Goal: Information Seeking & Learning: Learn about a topic

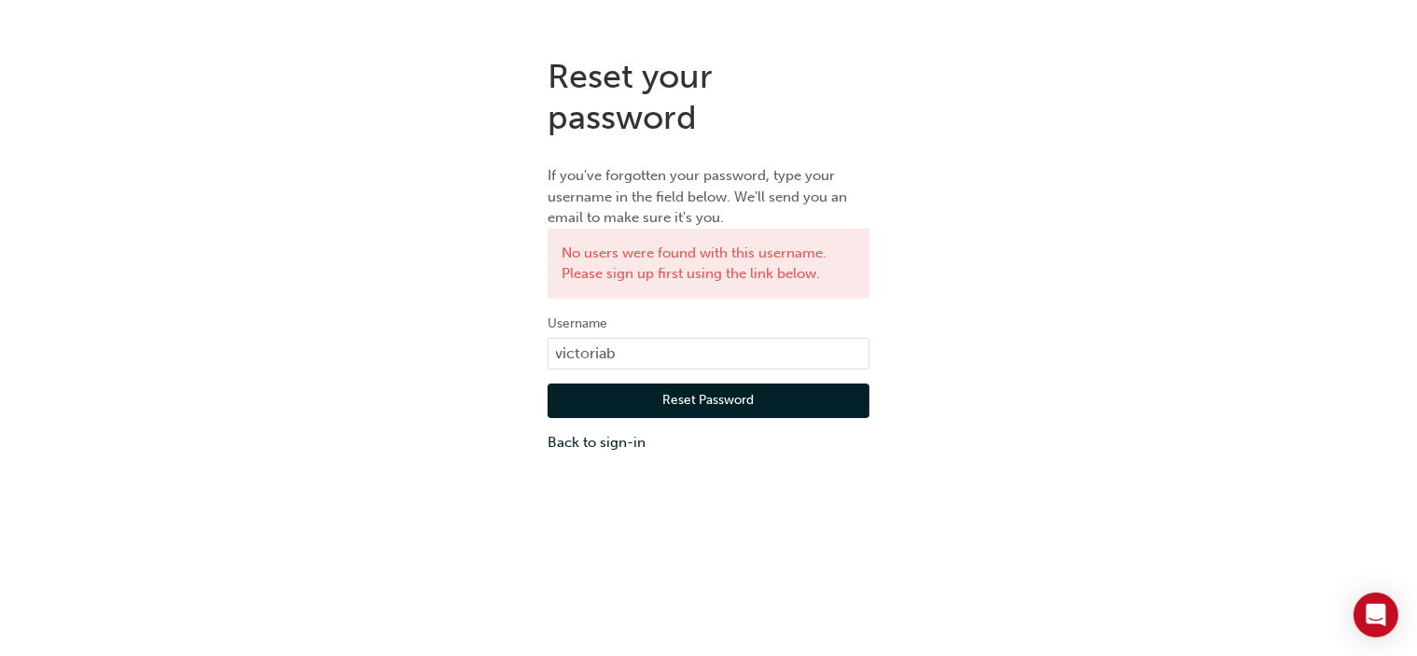
click at [739, 400] on button "Reset Password" at bounding box center [709, 400] width 322 height 35
click at [641, 360] on input "victoriab" at bounding box center [709, 354] width 322 height 32
type input "victoriab@booran.com.au"
click at [699, 406] on button "Reset Password" at bounding box center [709, 400] width 322 height 35
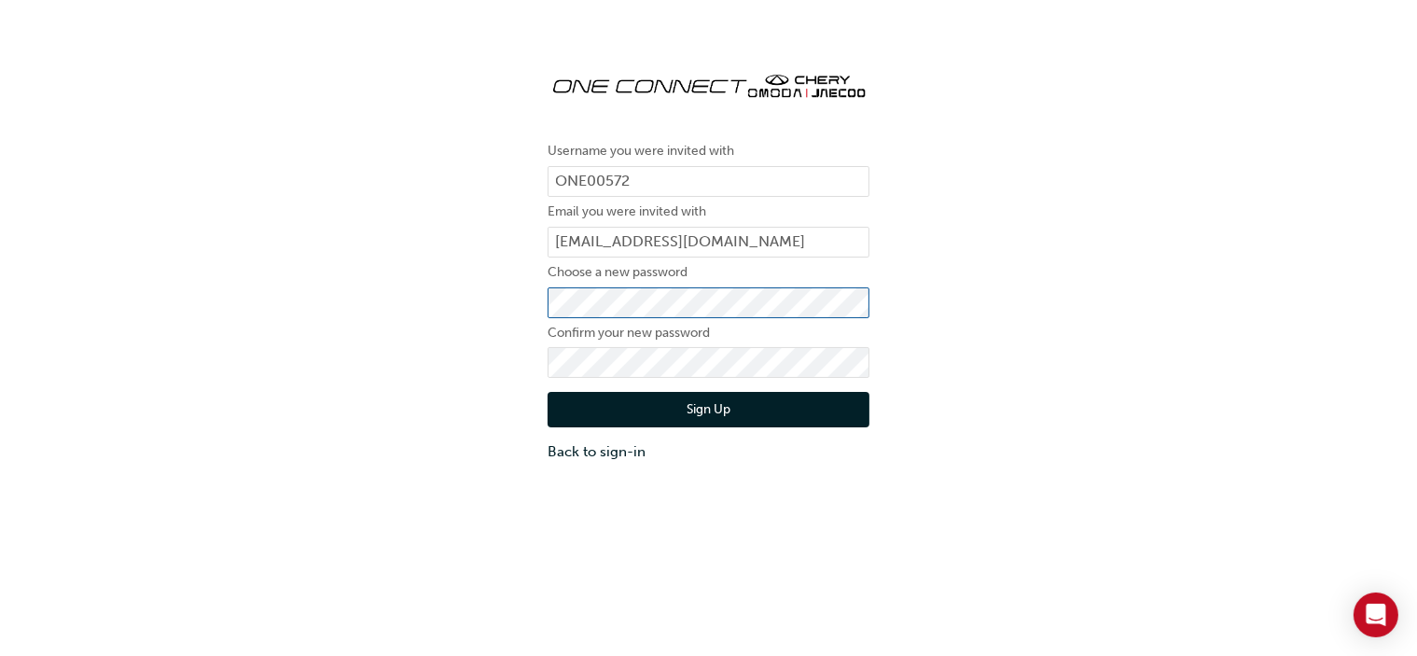
click at [298, 359] on div "Username you were invited with ONE00572 Email you were invited with victoriab@b…" at bounding box center [708, 259] width 1417 height 434
click at [699, 409] on button "Sign Up" at bounding box center [709, 409] width 322 height 35
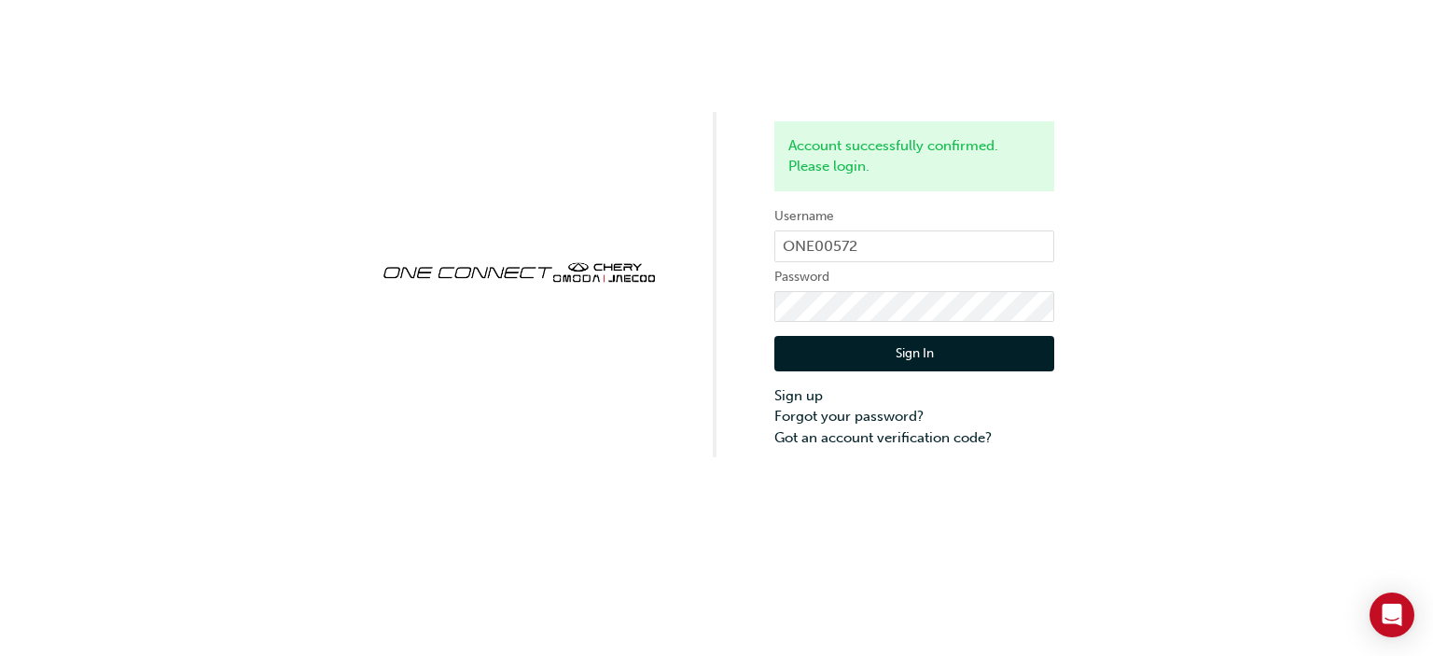
click at [963, 357] on button "Sign In" at bounding box center [914, 353] width 280 height 35
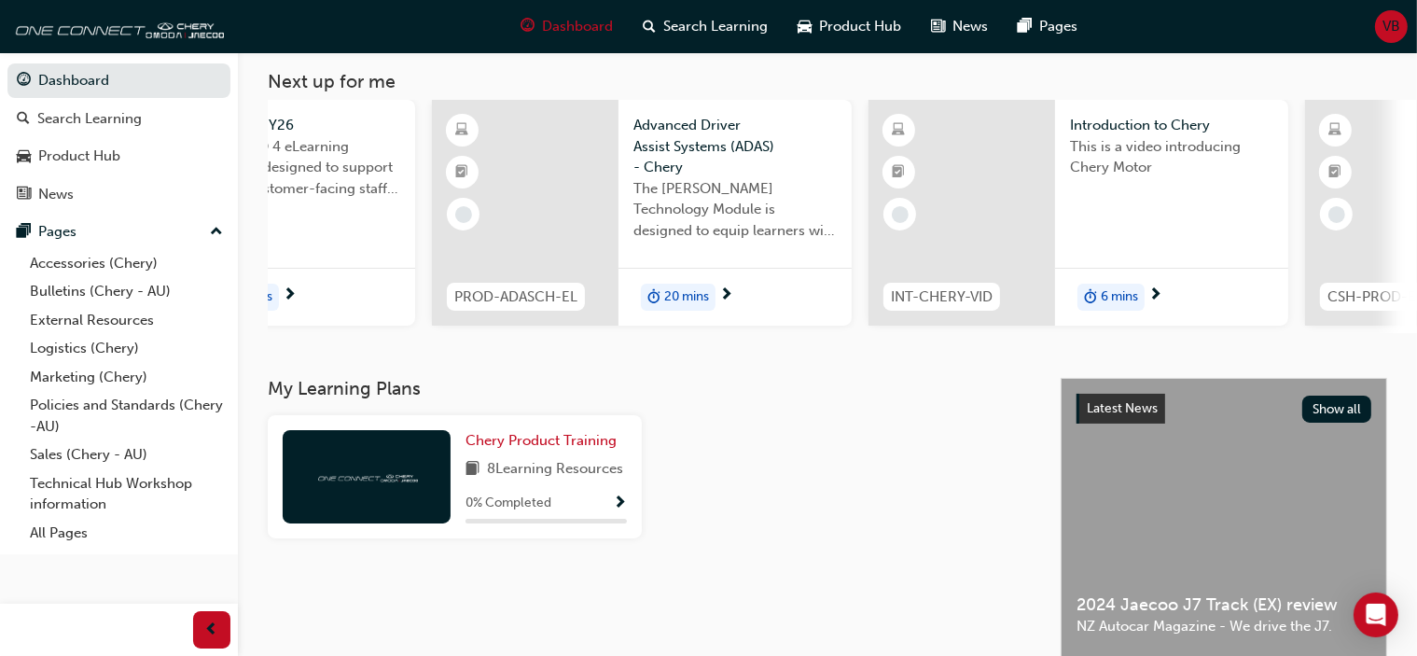
scroll to position [0, 306]
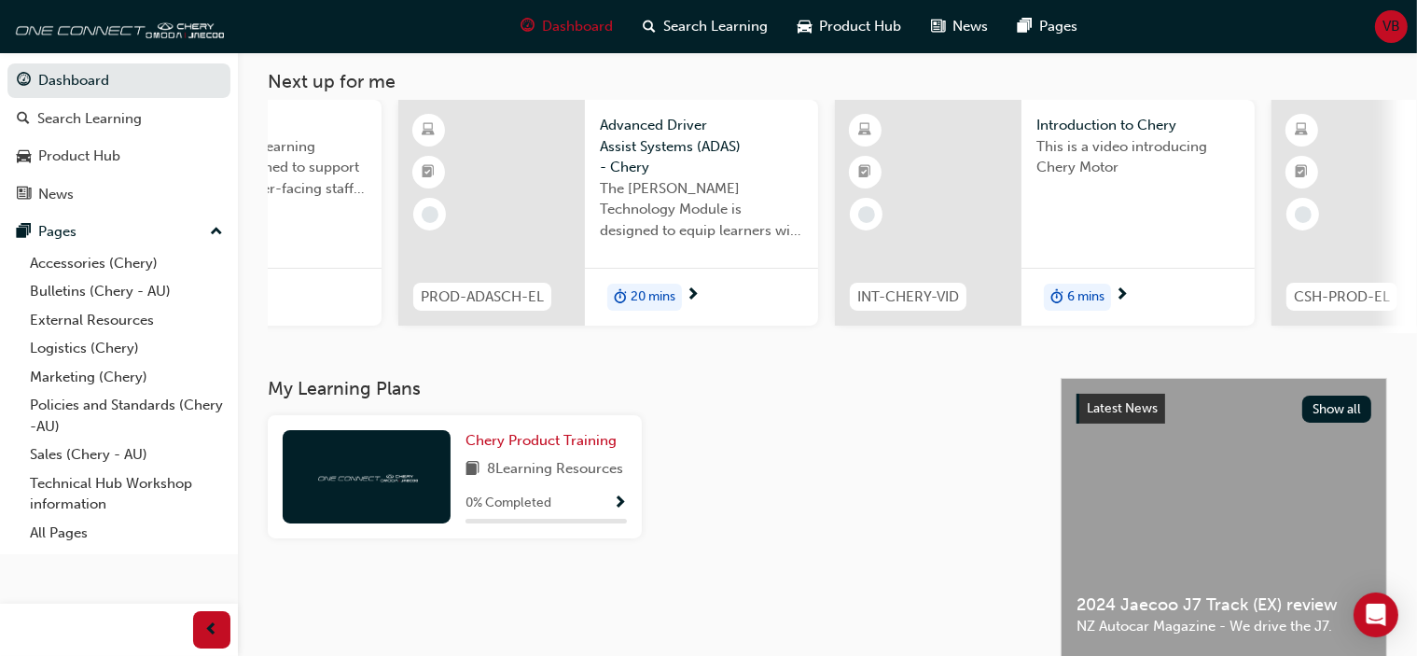
click at [1074, 298] on span "6 mins" at bounding box center [1085, 296] width 37 height 21
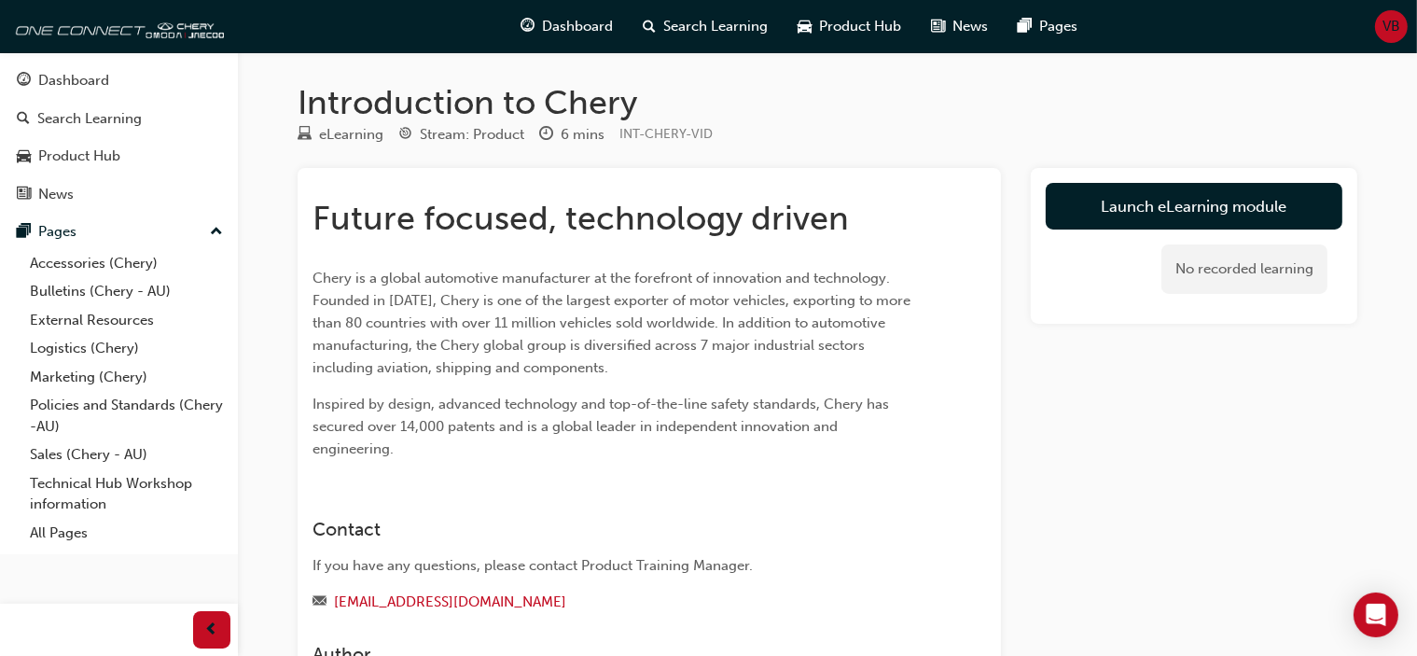
scroll to position [2, 0]
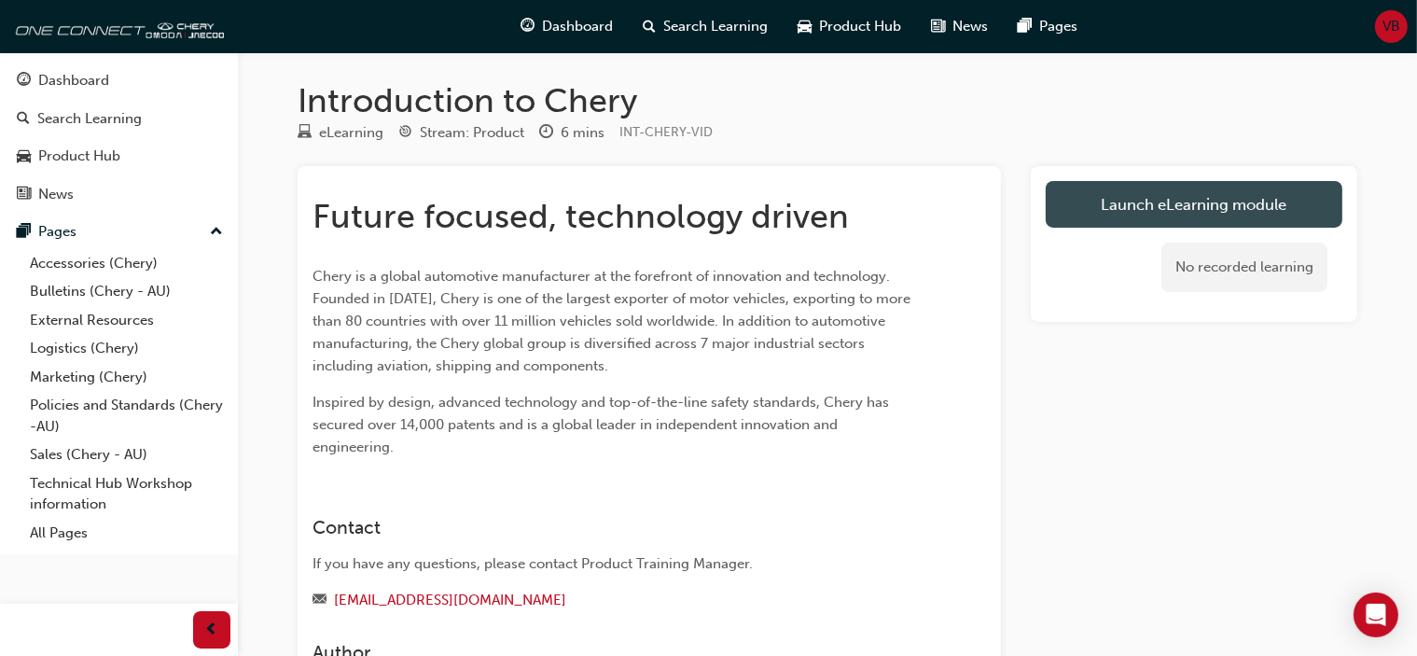
click at [1146, 213] on link "Launch eLearning module" at bounding box center [1194, 204] width 297 height 47
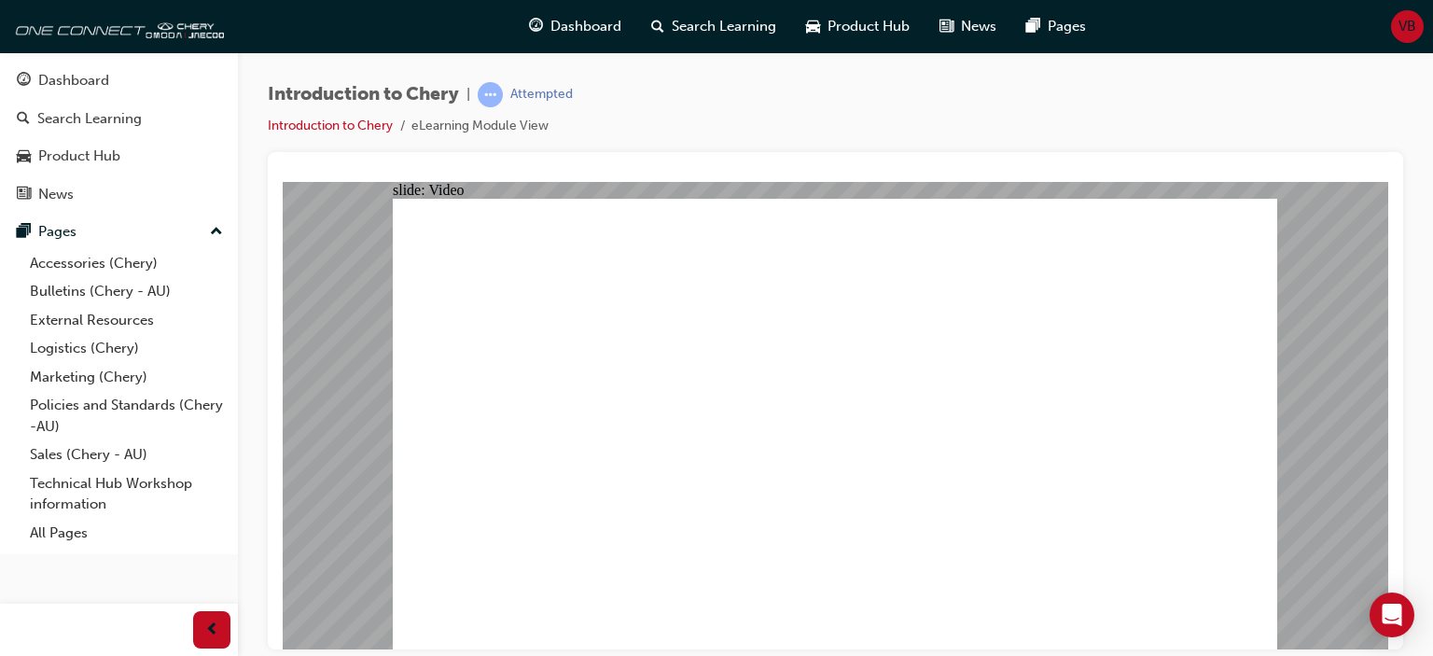
click at [1386, 354] on div "slide: Video CHERY MOTOR INTRODUCTION VIDEO playback speed 2 1.75 1.5 1.25 Norm…" at bounding box center [835, 415] width 1105 height 468
type input "311"
click at [201, 633] on div "button" at bounding box center [211, 629] width 37 height 37
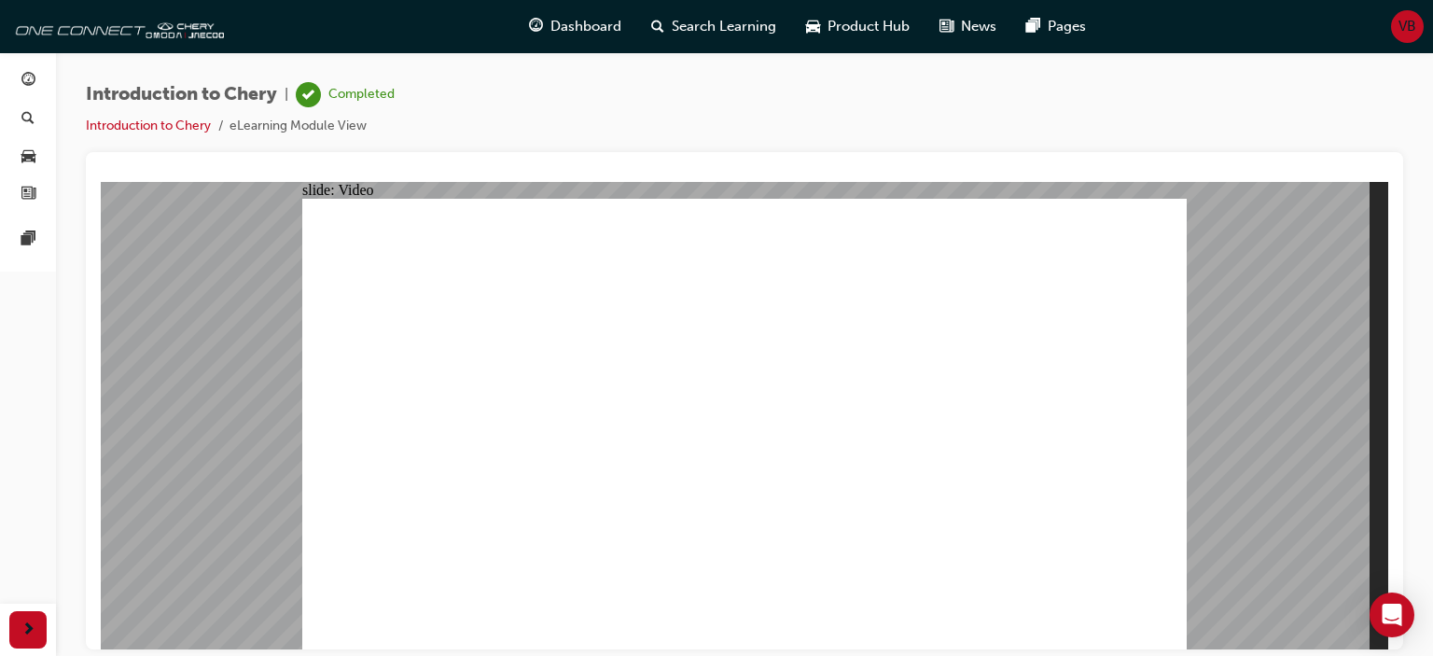
click at [1310, 172] on div at bounding box center [744, 174] width 1287 height 15
click at [269, 140] on div "Introduction to Chery | Completed Introduction to Chery eLearning Module View" at bounding box center [744, 117] width 1317 height 70
click at [298, 129] on li "eLearning Module View" at bounding box center [297, 126] width 137 height 21
click at [582, 30] on span "Dashboard" at bounding box center [585, 26] width 71 height 21
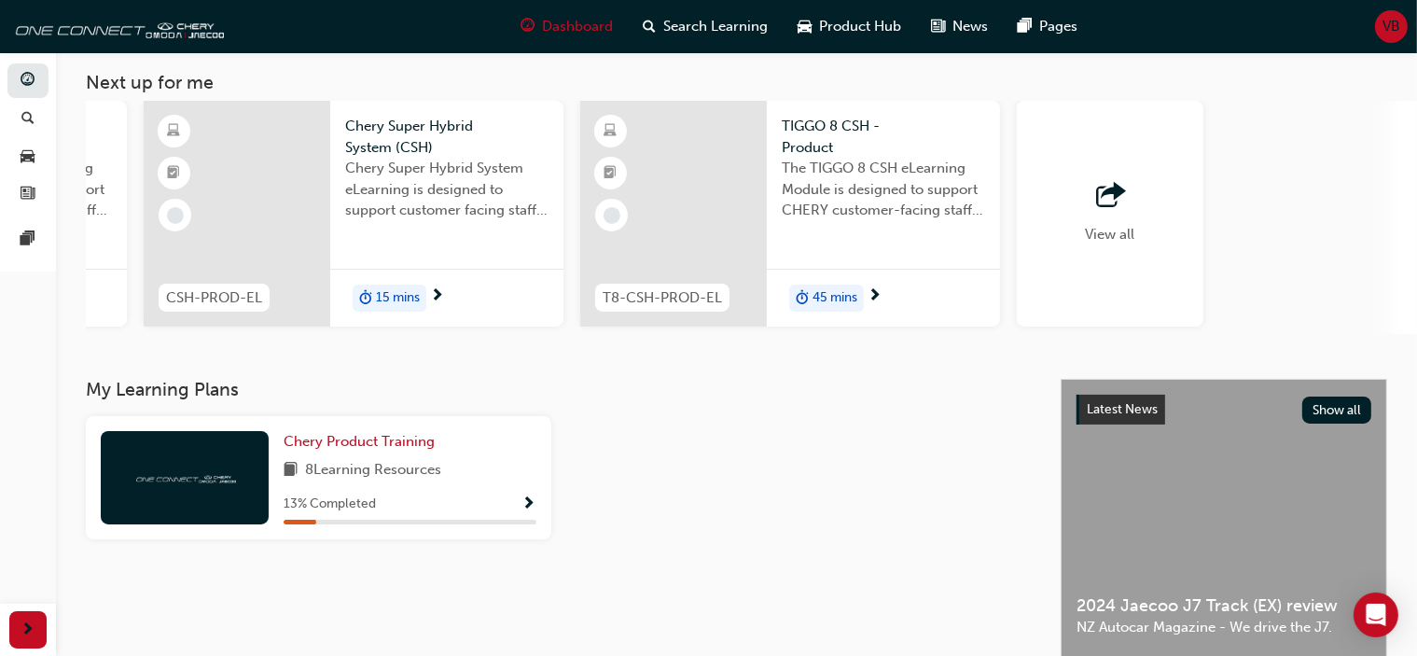
scroll to position [0, 1284]
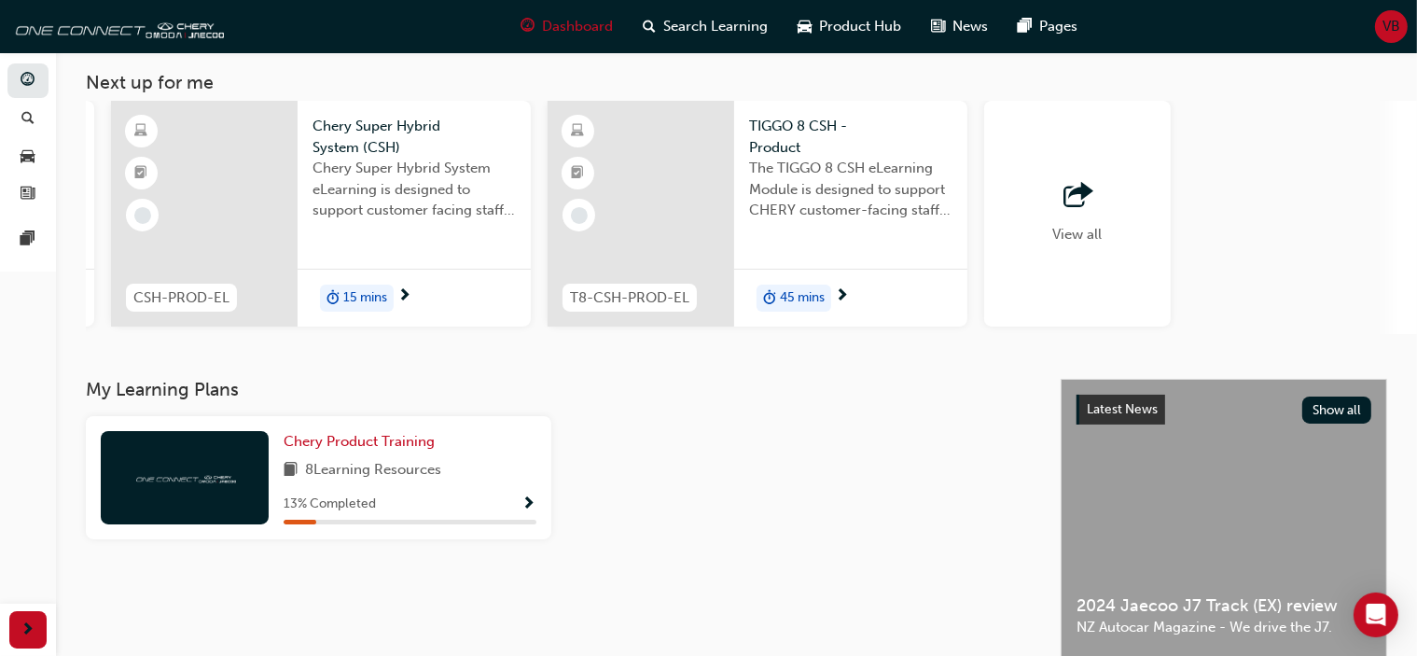
click at [1057, 194] on div "button" at bounding box center [1077, 196] width 49 height 26
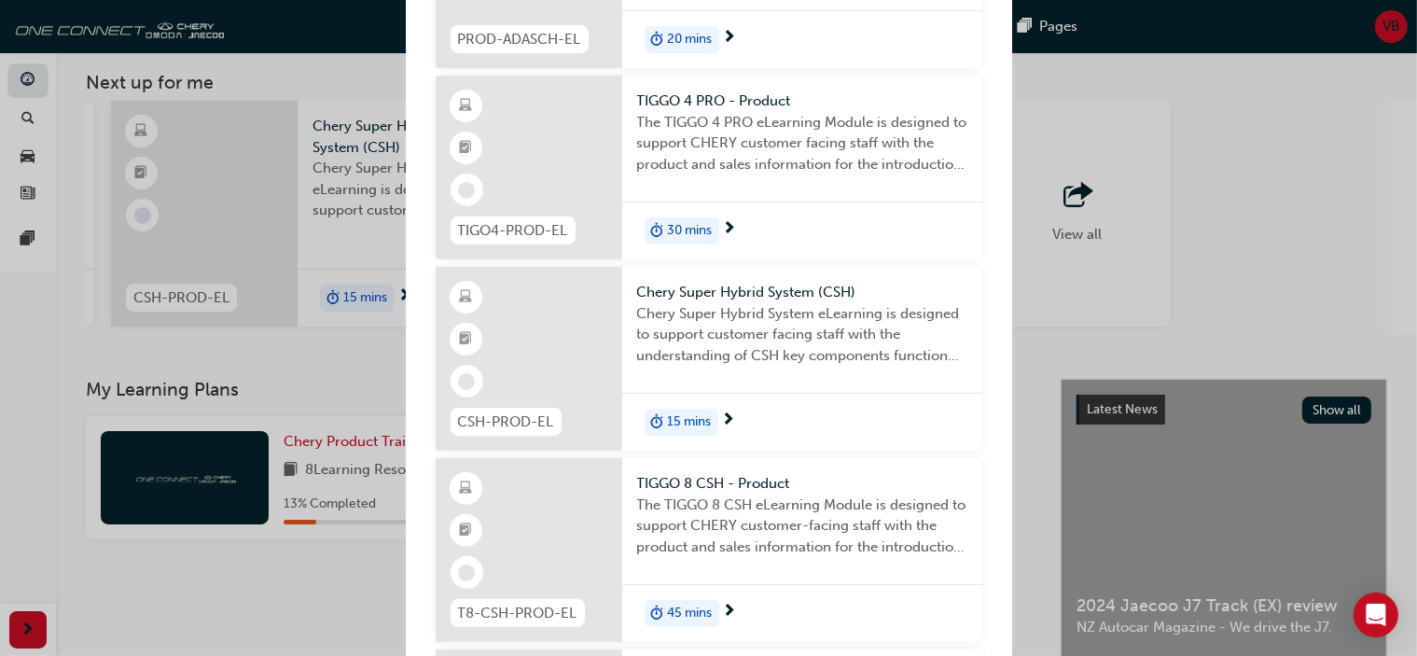
scroll to position [414, 0]
click at [705, 413] on span "15 mins" at bounding box center [690, 418] width 44 height 21
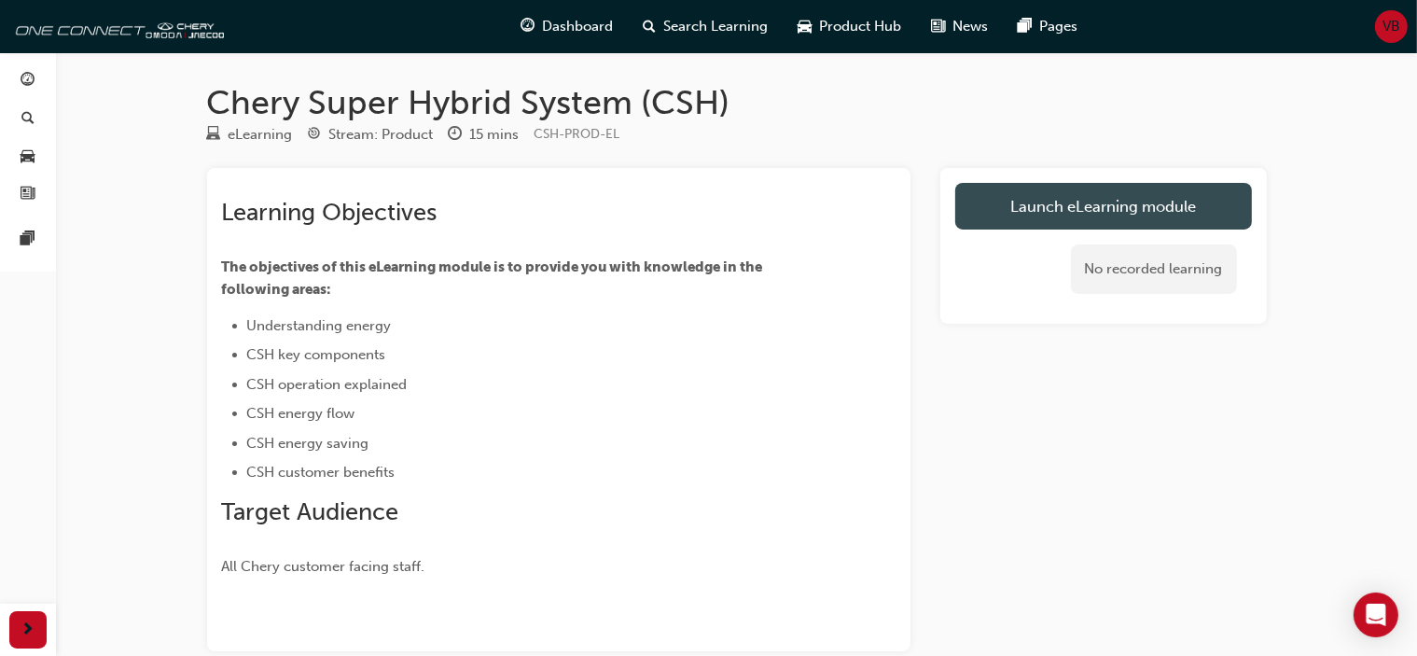
click at [1060, 220] on link "Launch eLearning module" at bounding box center [1103, 206] width 297 height 47
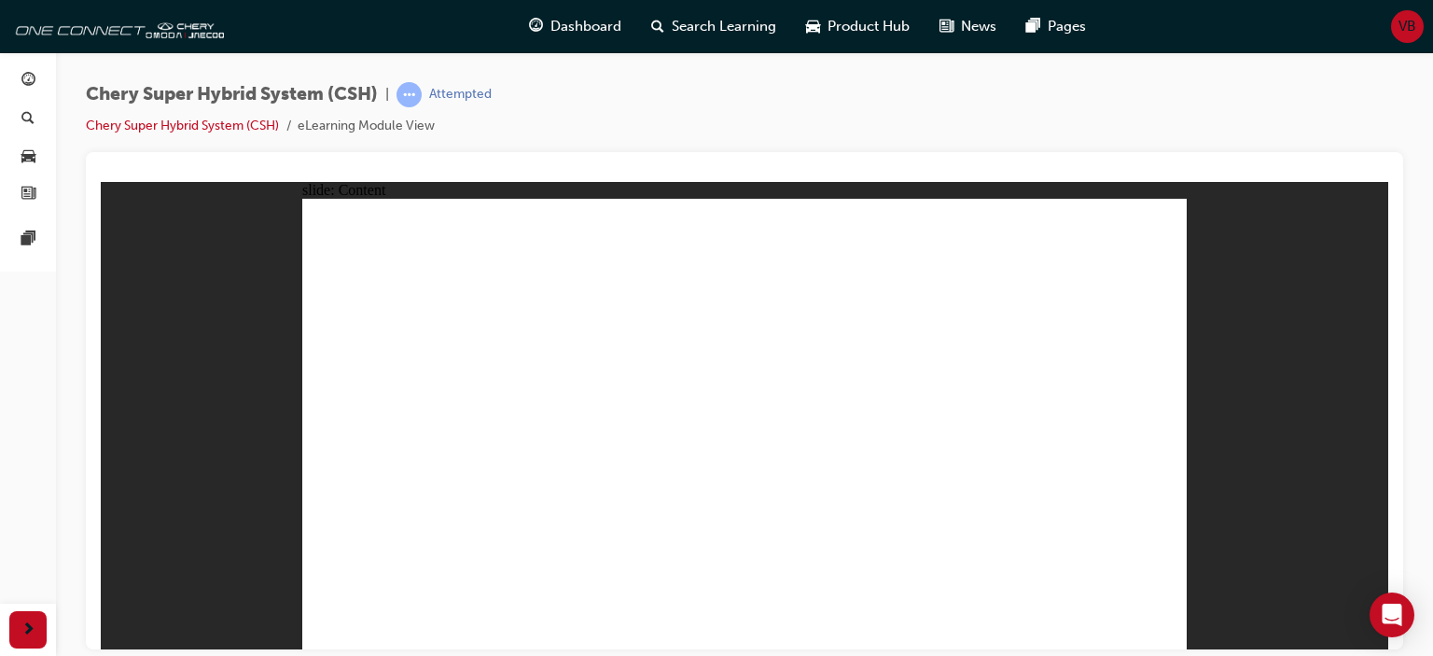
drag, startPoint x: 566, startPoint y: 328, endPoint x: 474, endPoint y: 324, distance: 92.5
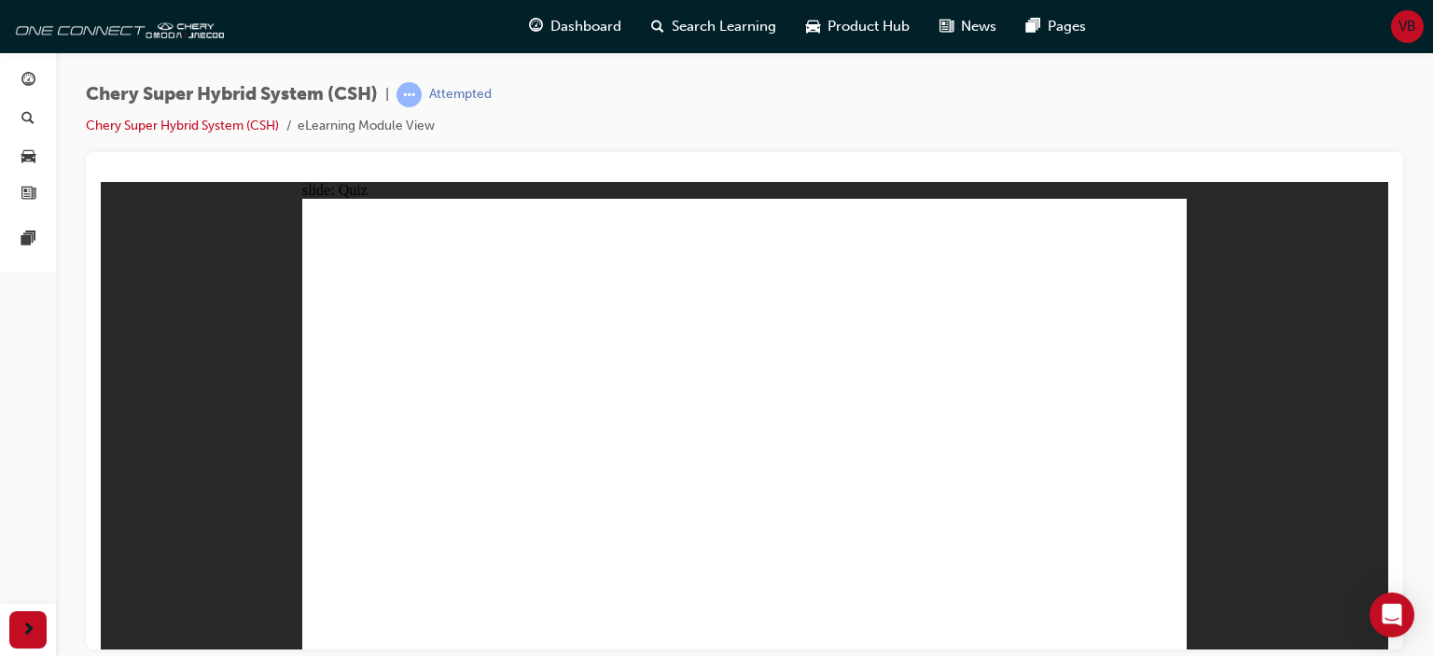
radio input "true"
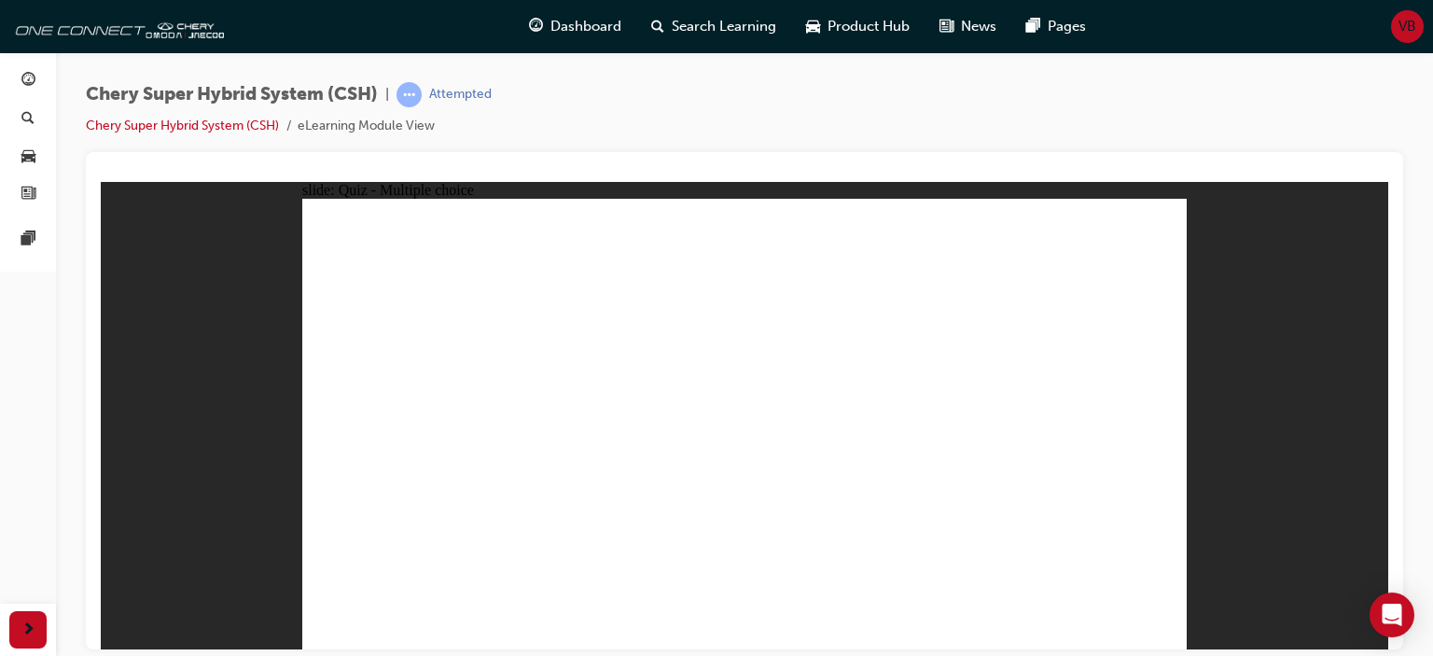
radio input "true"
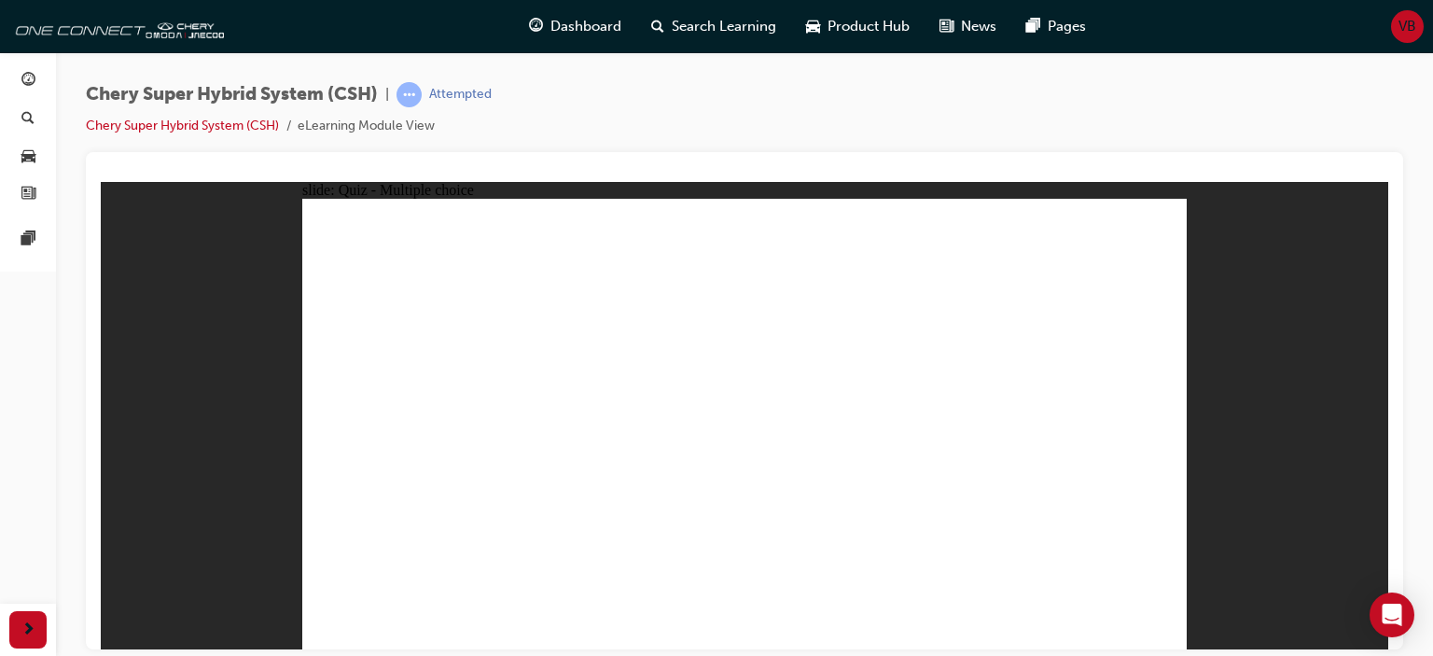
radio input "true"
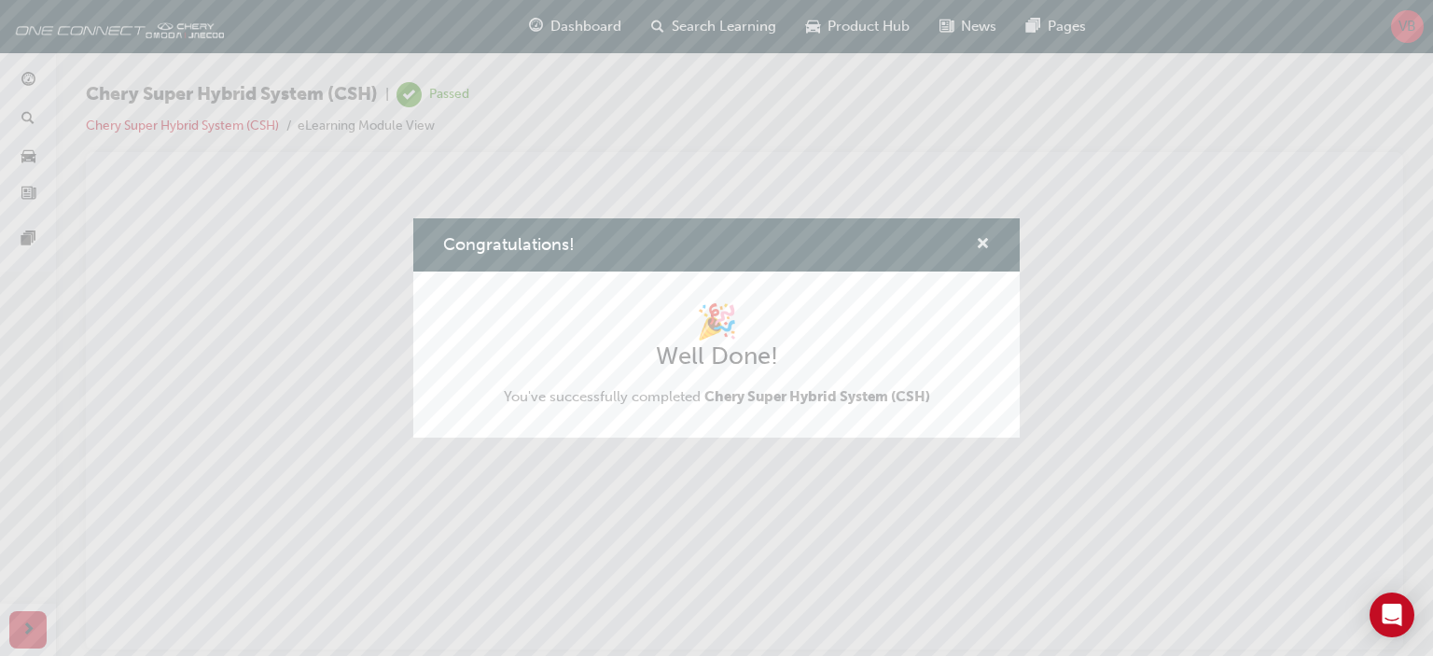
click at [980, 242] on span "cross-icon" at bounding box center [983, 245] width 14 height 17
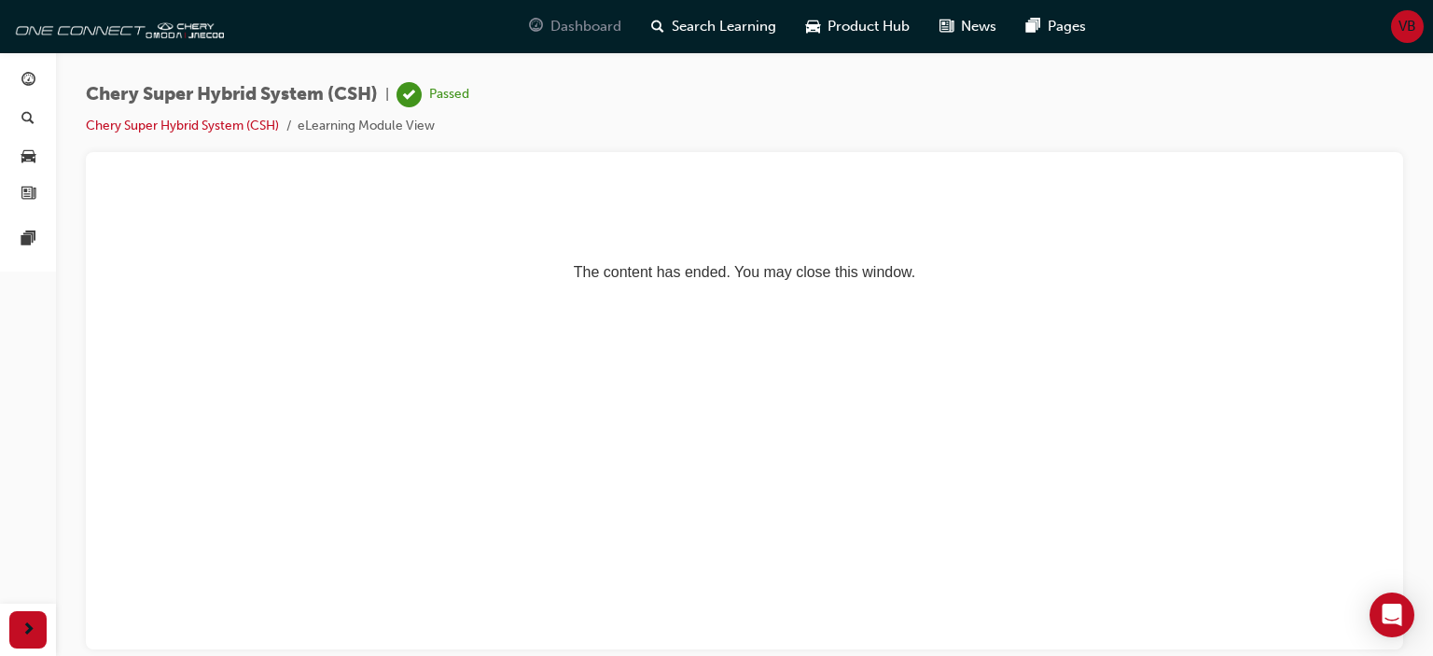
click at [552, 29] on span "Dashboard" at bounding box center [585, 26] width 71 height 21
